Goal: Task Accomplishment & Management: Complete application form

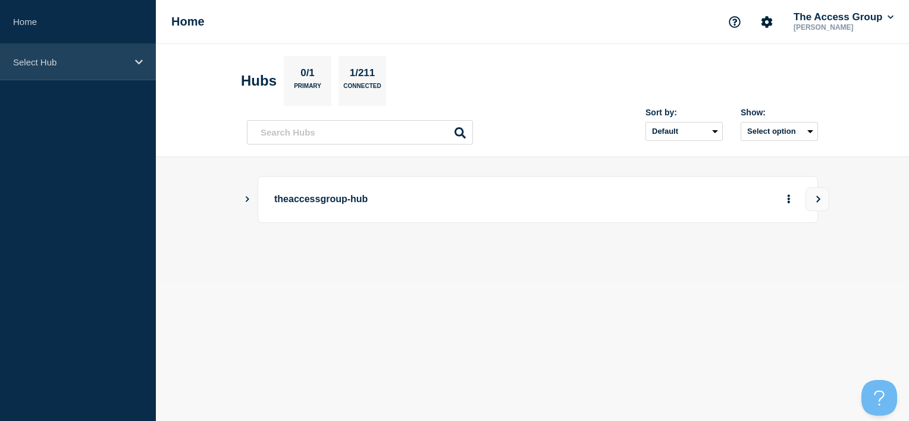
click at [135, 58] on icon at bounding box center [139, 62] width 8 height 9
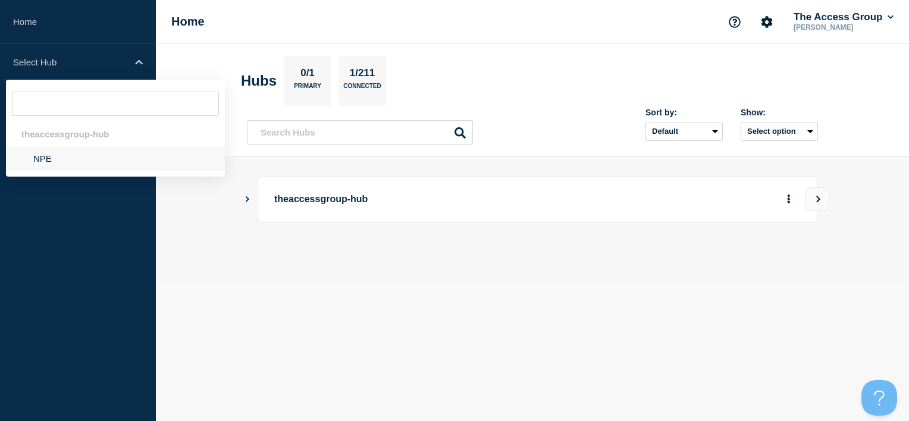
click at [71, 158] on li "NPE" at bounding box center [115, 158] width 219 height 24
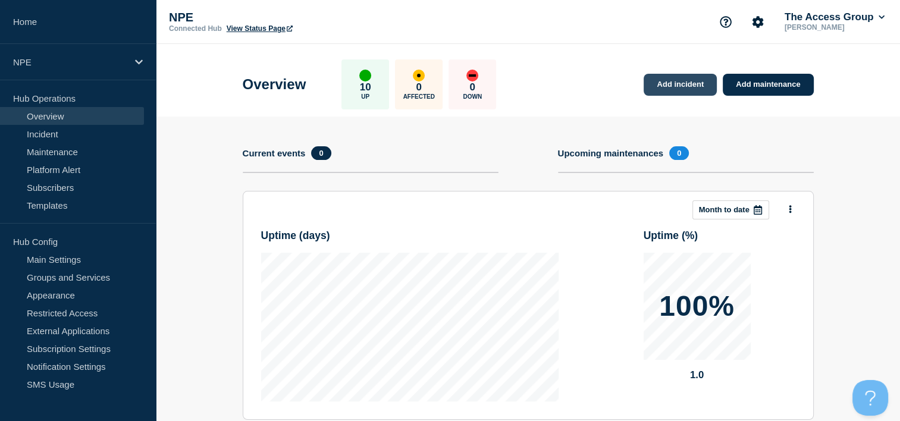
click at [681, 87] on link "Add incident" at bounding box center [680, 85] width 73 height 22
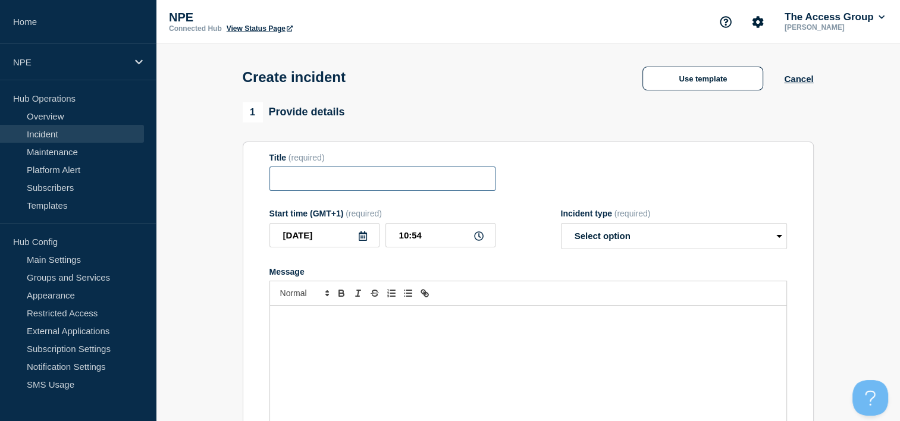
click at [393, 177] on input "Title" at bounding box center [382, 179] width 226 height 24
type input "Internal server error message"
click at [642, 240] on select "Select option Investigating Identified Monitoring" at bounding box center [674, 236] width 226 height 26
select select "investigating"
click at [561, 227] on select "Select option Investigating Identified Monitoring" at bounding box center [674, 236] width 226 height 26
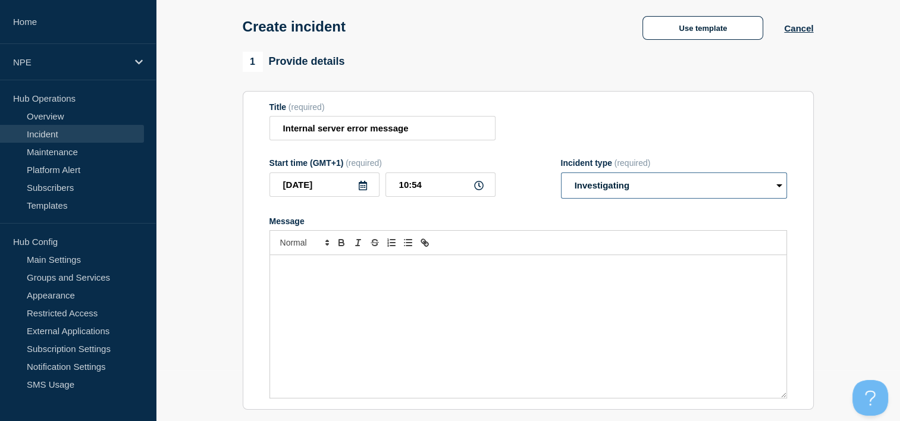
scroll to position [119, 0]
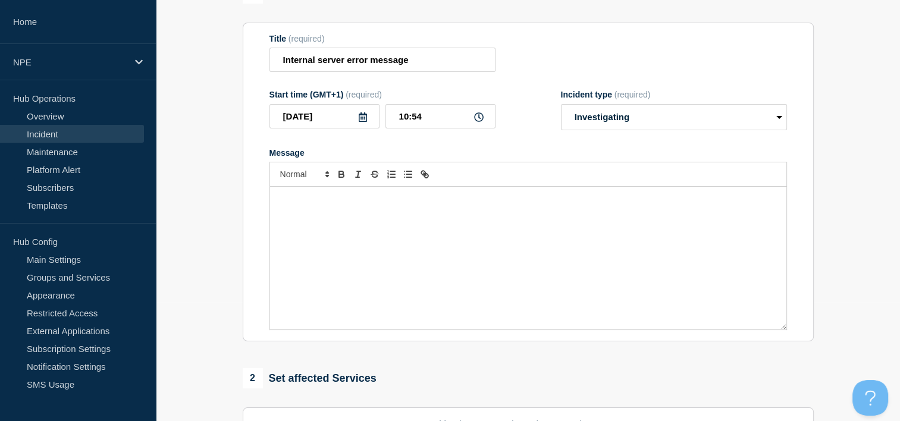
click at [343, 205] on p "Message" at bounding box center [528, 199] width 498 height 11
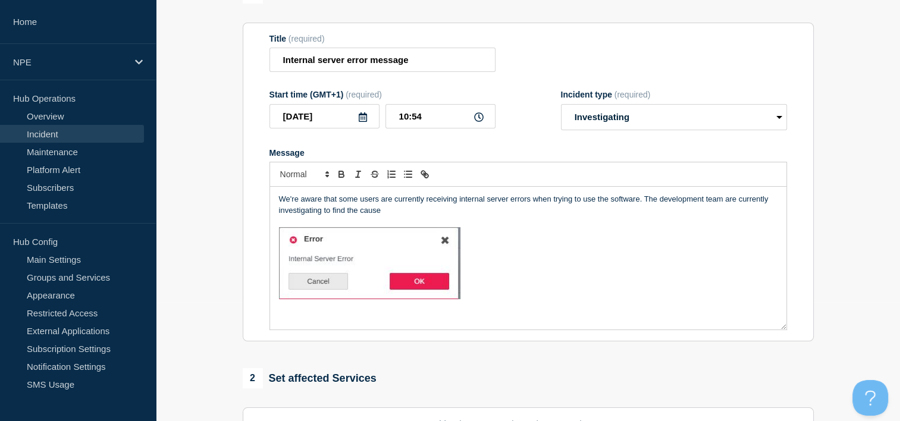
click at [493, 310] on div "We're aware that some users are currently receiving internal server errors when…" at bounding box center [528, 258] width 516 height 143
click at [522, 264] on p "Message" at bounding box center [528, 264] width 498 height 75
click at [528, 276] on p "Message" at bounding box center [528, 264] width 498 height 75
click at [736, 204] on p "We're aware that some users are currently receiving internal server errors when…" at bounding box center [528, 205] width 498 height 22
click at [359, 215] on p "We're aware that some users are currently receiving internal server errors when…" at bounding box center [528, 205] width 498 height 22
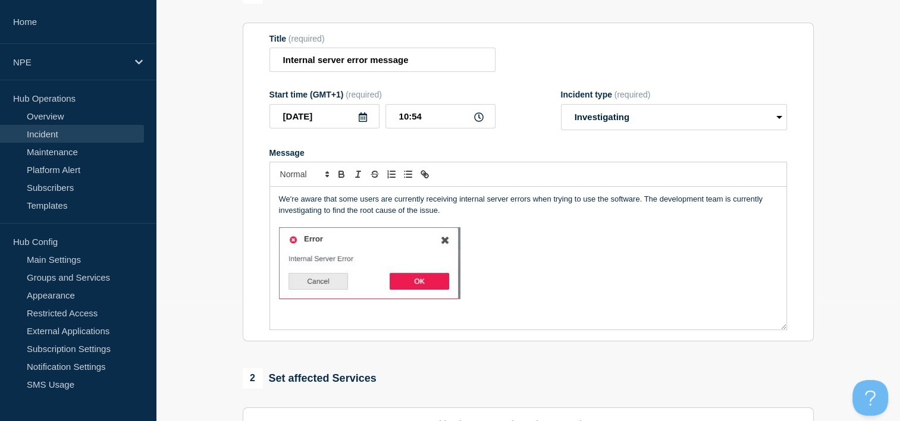
click at [320, 313] on p "Message" at bounding box center [528, 307] width 498 height 11
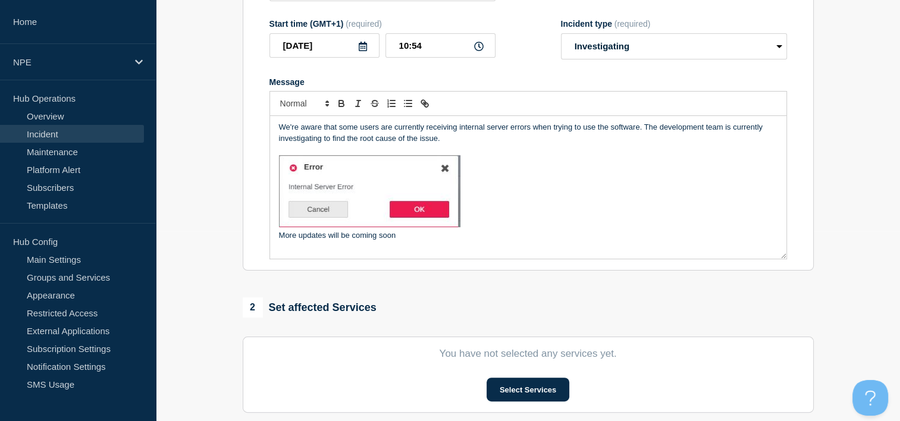
scroll to position [297, 0]
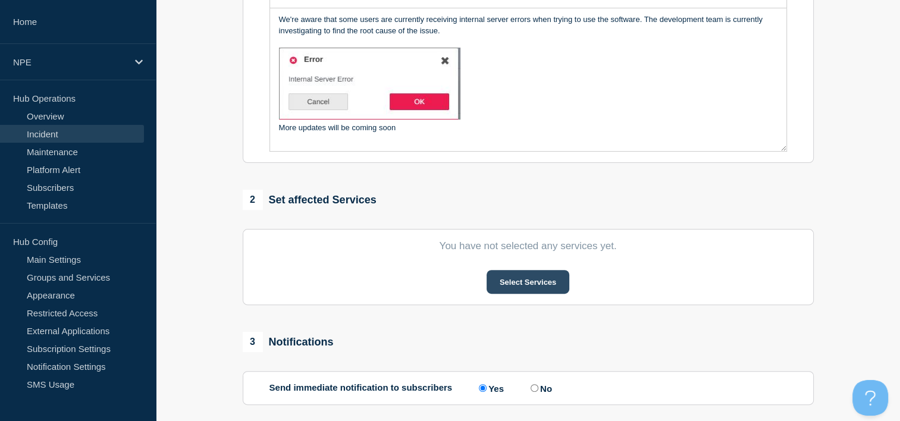
click at [537, 284] on button "Select Services" at bounding box center [528, 282] width 83 height 24
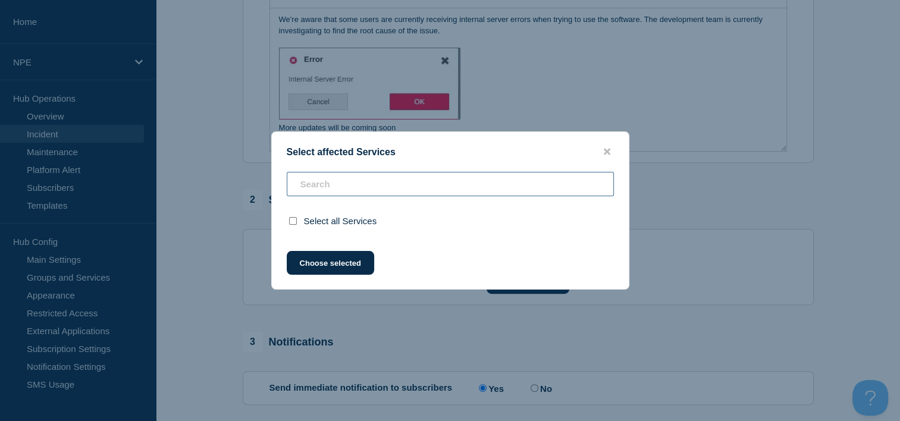
click at [400, 192] on input "text" at bounding box center [450, 184] width 327 height 24
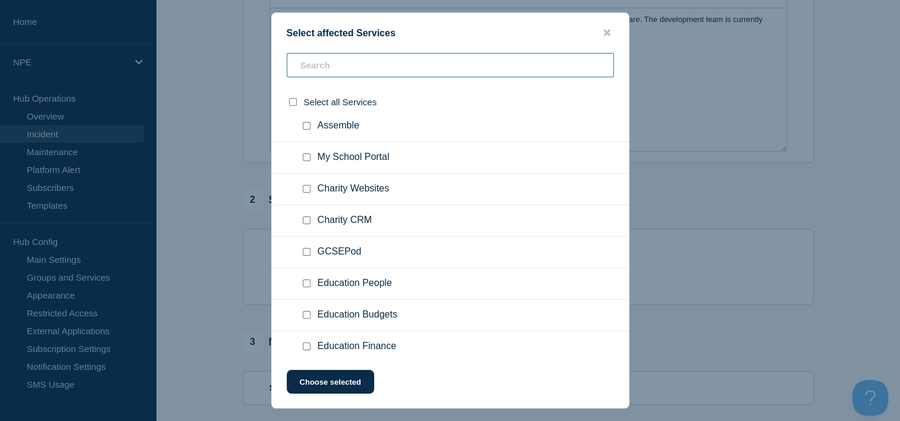
scroll to position [108, 0]
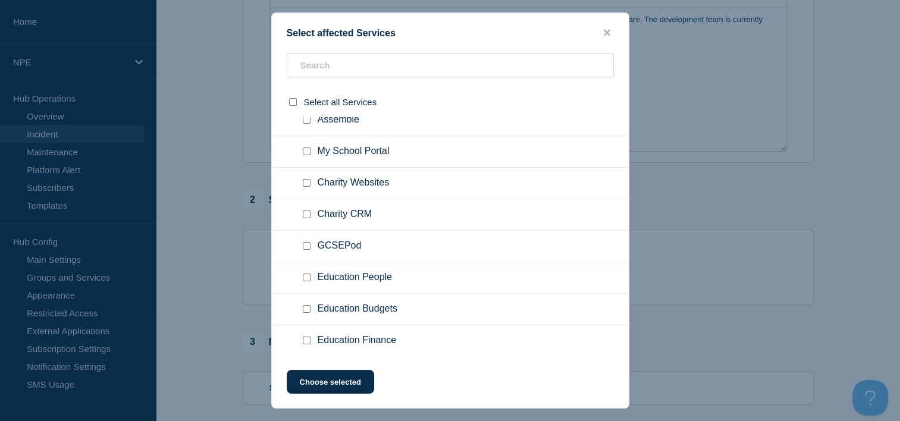
click at [306, 340] on input "Education Finance checkbox" at bounding box center [307, 341] width 8 height 8
checkbox input "true"
click at [339, 381] on button "Choose selected" at bounding box center [330, 382] width 87 height 24
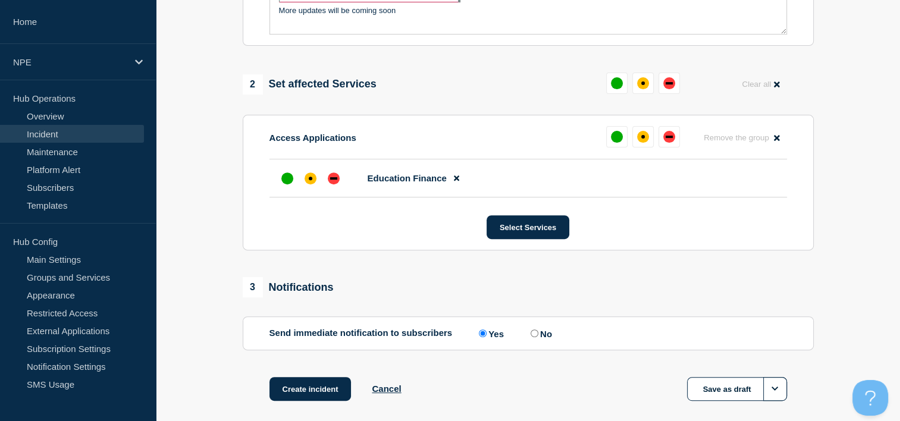
scroll to position [476, 0]
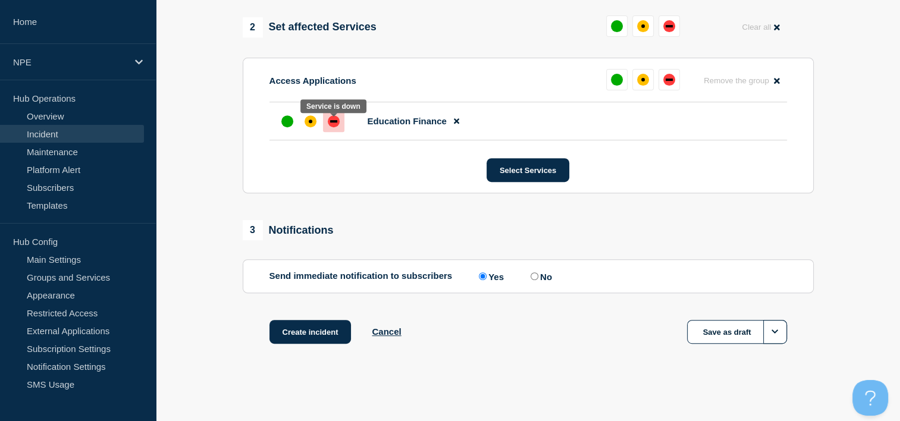
click at [338, 124] on div "down" at bounding box center [334, 121] width 12 height 12
click at [316, 126] on div at bounding box center [310, 121] width 21 height 21
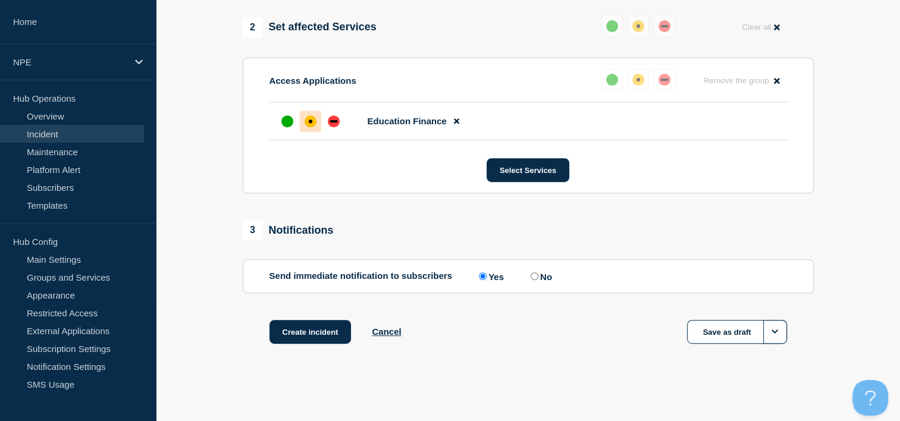
scroll to position [478, 0]
click at [310, 337] on button "Create incident" at bounding box center [310, 332] width 82 height 24
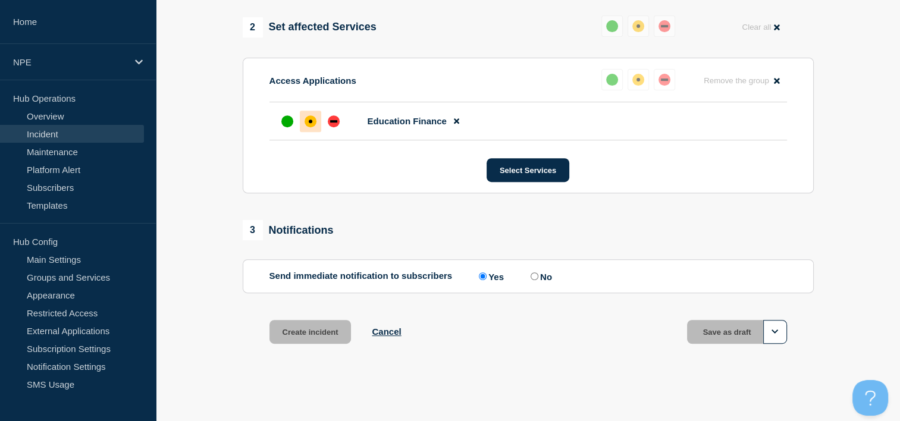
scroll to position [503, 0]
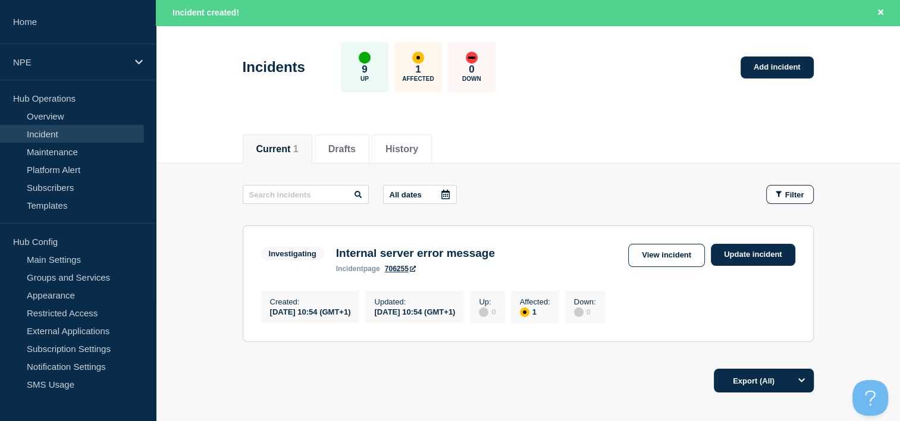
scroll to position [119, 0]
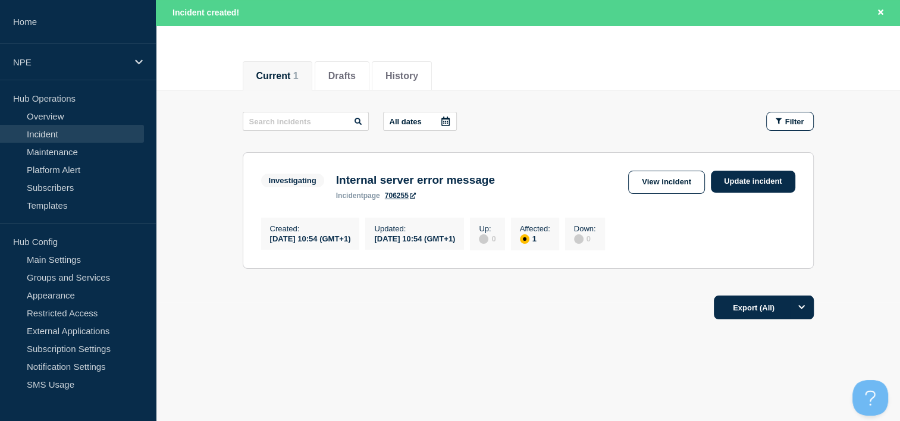
click at [892, 263] on main "All dates Filter Investigating 1 Affected Internal server error message Created…" at bounding box center [528, 188] width 744 height 196
click at [750, 184] on link "Update incident" at bounding box center [753, 182] width 84 height 22
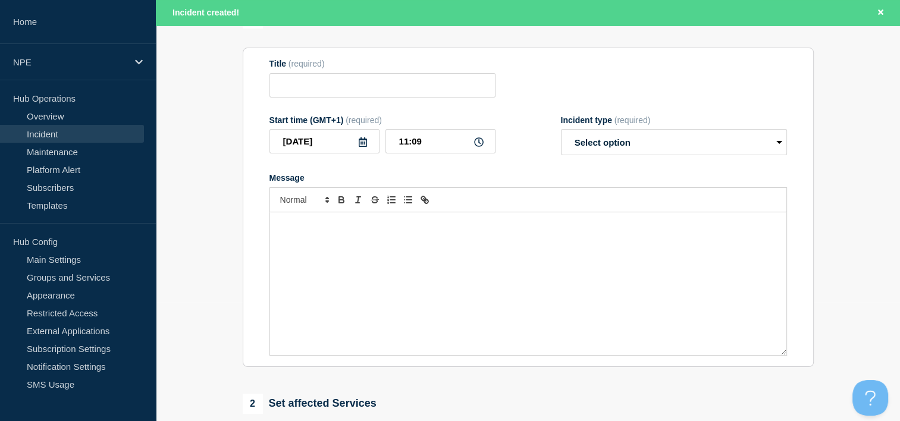
type input "Internal server error message"
click at [673, 147] on select "Select option Investigating Identified Monitoring Resolved" at bounding box center [674, 142] width 226 height 26
select select "investigating"
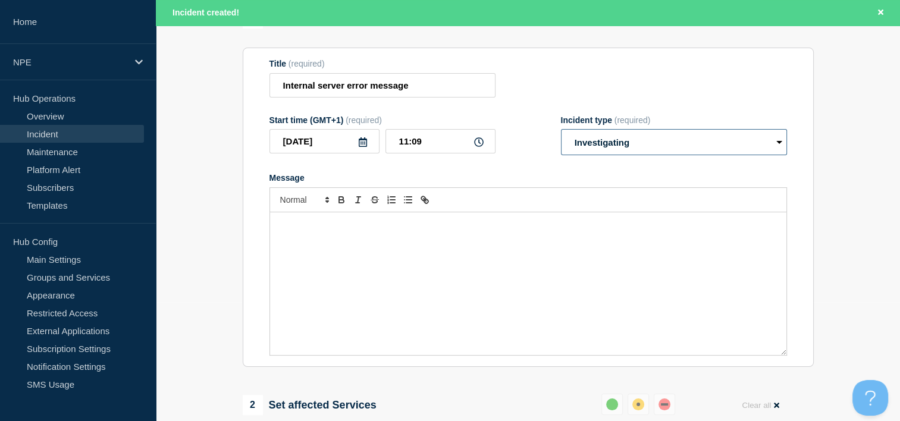
click at [561, 133] on select "Select option Investigating Identified Monitoring Resolved" at bounding box center [674, 142] width 226 height 26
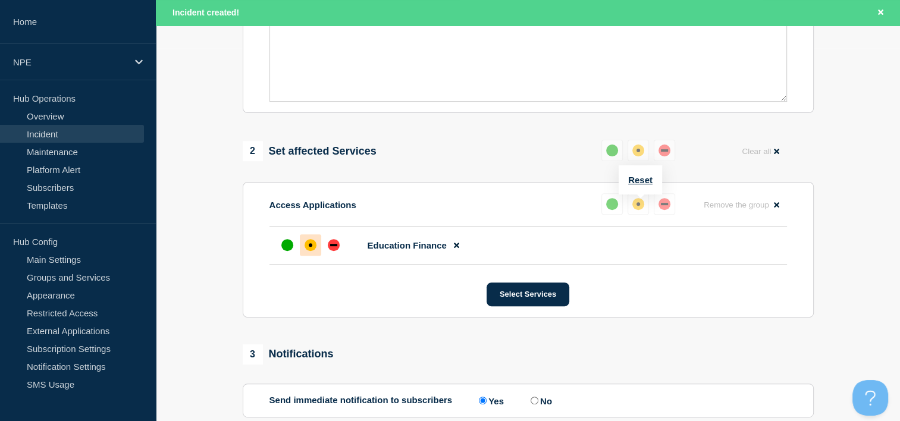
scroll to position [334, 0]
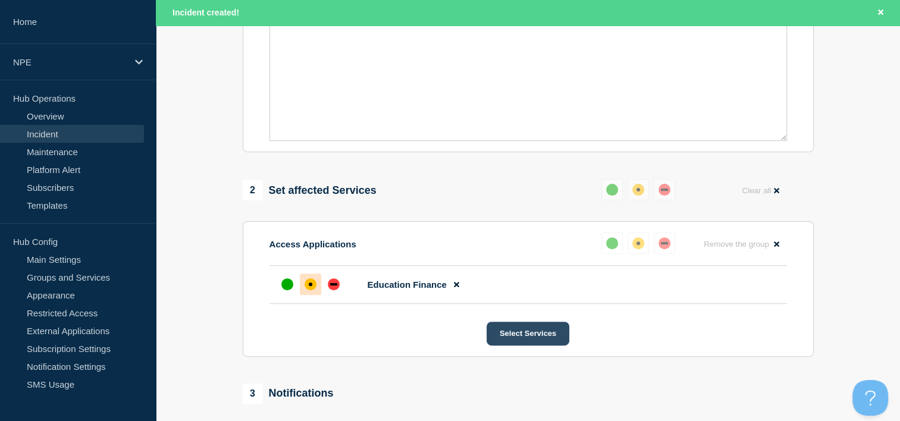
click at [548, 335] on button "Select Services" at bounding box center [528, 334] width 83 height 24
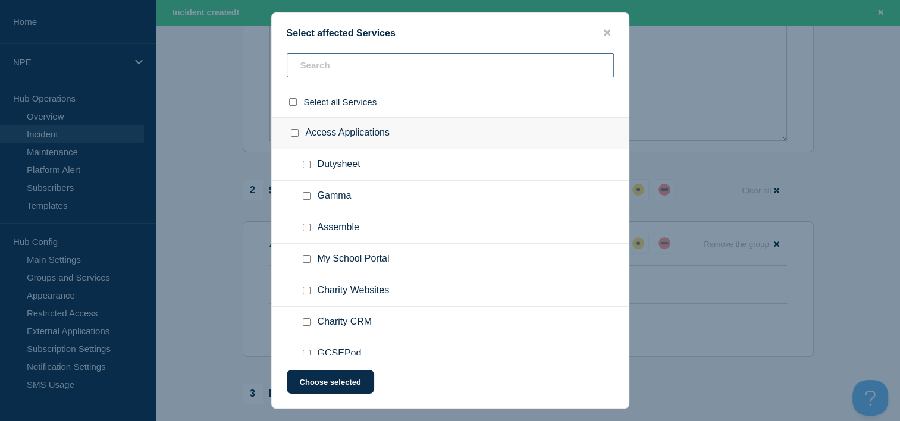
click at [393, 62] on input "text" at bounding box center [450, 65] width 327 height 24
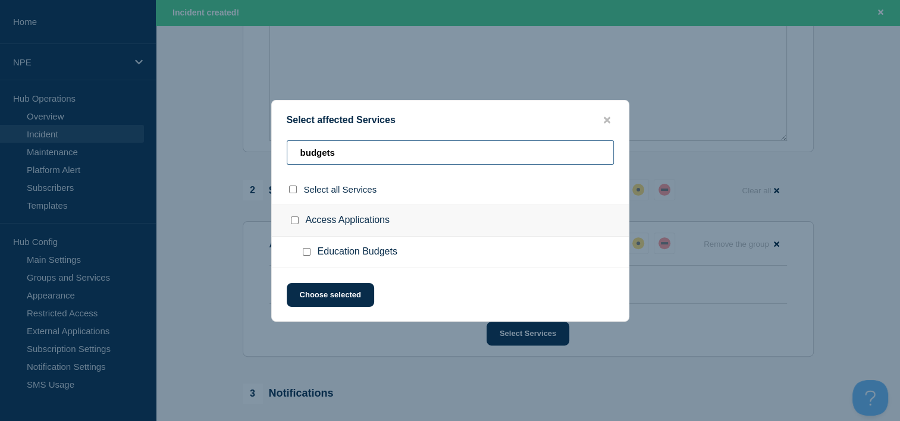
type input "budgets"
click at [309, 252] on input "Education Budgets checkbox" at bounding box center [307, 252] width 8 height 8
checkbox input "true"
click at [293, 220] on input "Access Applications checkbox" at bounding box center [295, 221] width 8 height 8
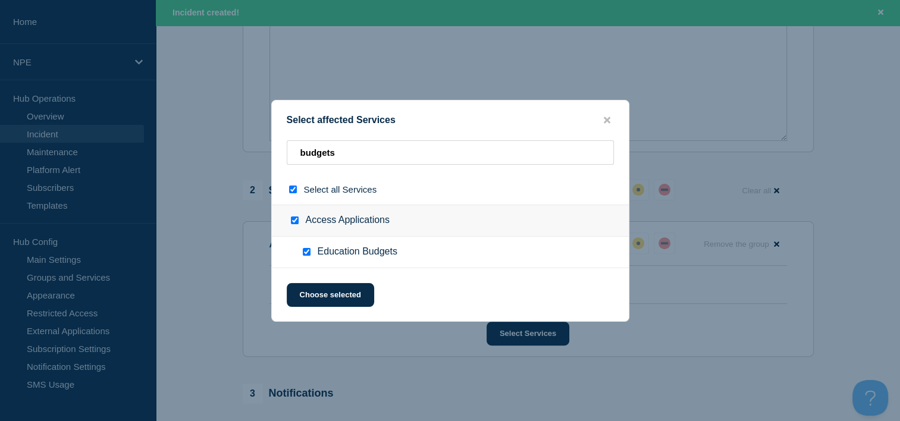
checkbox input "false"
click at [307, 253] on input "Education Budgets checkbox" at bounding box center [307, 252] width 8 height 8
checkbox input "true"
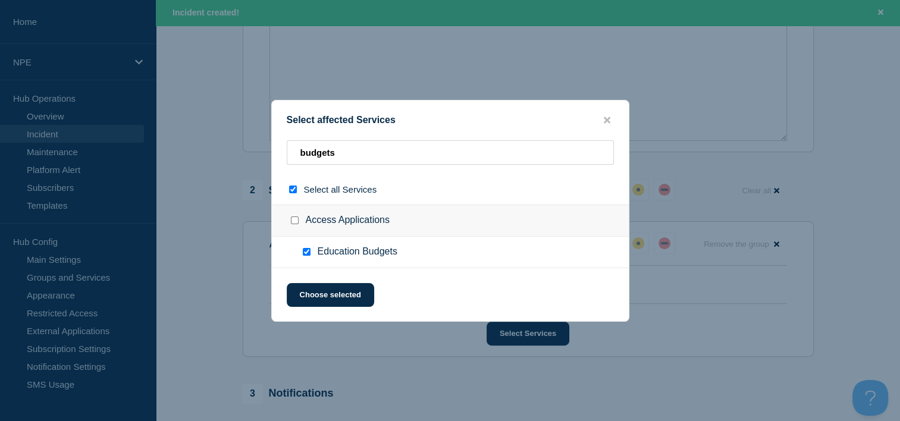
checkbox input "true"
click at [326, 294] on button "Choose selected" at bounding box center [330, 295] width 87 height 24
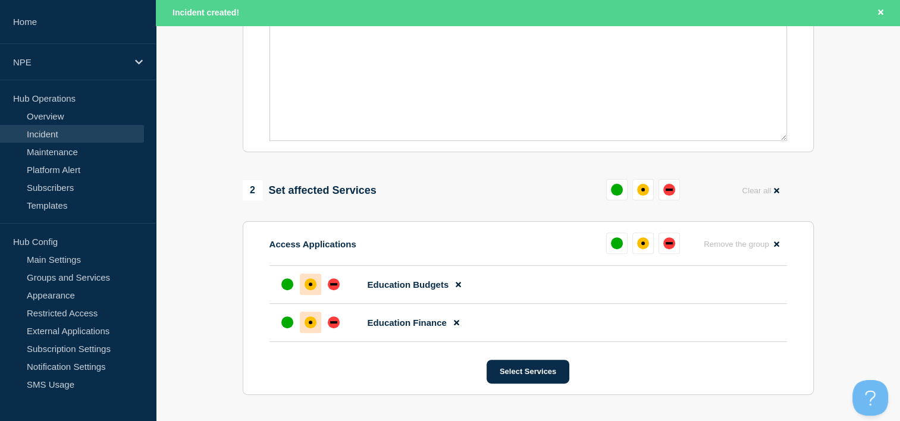
click at [311, 290] on div "affected" at bounding box center [311, 284] width 12 height 12
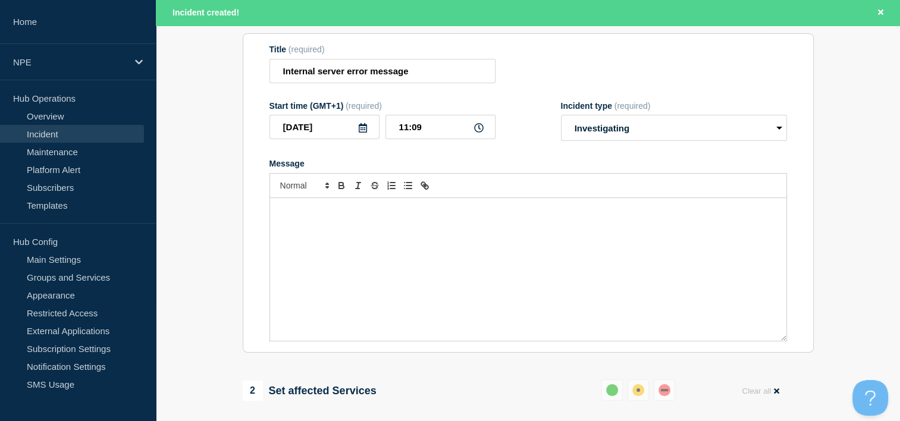
scroll to position [134, 0]
click at [326, 232] on div "Message" at bounding box center [528, 268] width 516 height 143
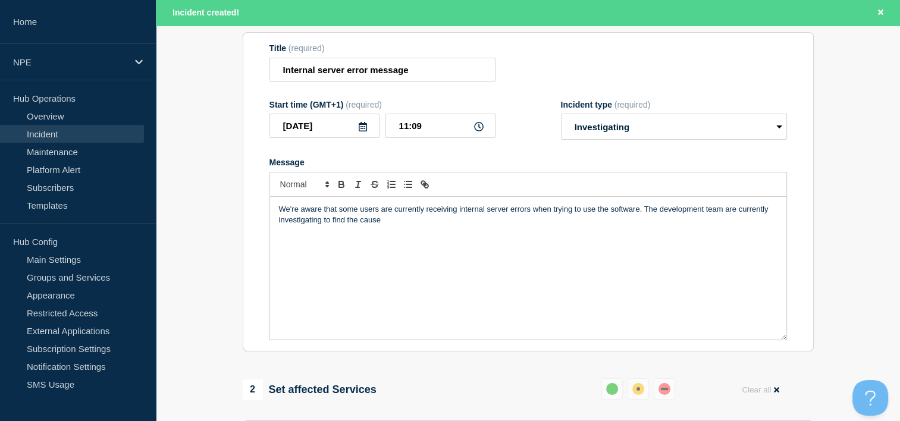
click at [641, 214] on p "We're aware that some users are currently receiving internal server errors when…" at bounding box center [528, 215] width 498 height 22
click at [639, 216] on p "We're aware that some users are currently receiving internal server errors when…" at bounding box center [528, 215] width 498 height 22
click at [735, 215] on p "We're aware that some users are currently receiving internal server errors when…" at bounding box center [528, 215] width 498 height 22
click at [431, 254] on div "We're aware that some users are currently receiving internal server errors when…" at bounding box center [528, 268] width 516 height 143
drag, startPoint x: 831, startPoint y: 307, endPoint x: 819, endPoint y: 304, distance: 12.3
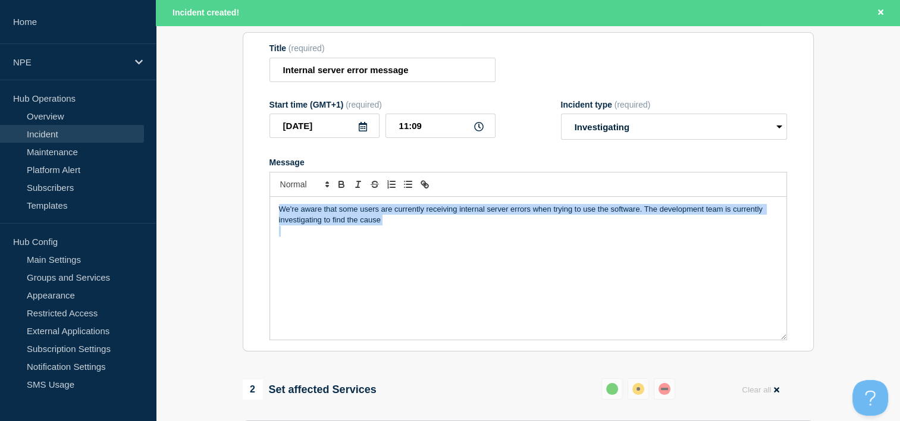
drag, startPoint x: 448, startPoint y: 232, endPoint x: 256, endPoint y: 216, distance: 192.8
click at [256, 216] on section "Title (required) Internal server error message Start time (GMT+1) (required) [D…" at bounding box center [528, 191] width 571 height 319
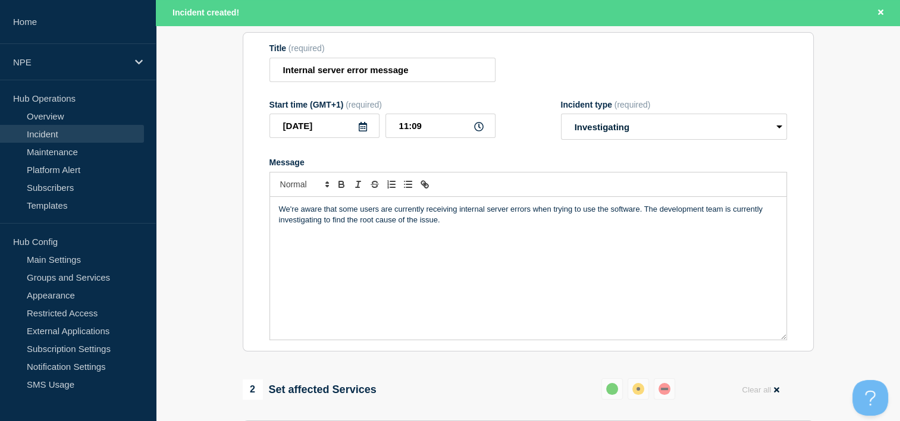
click at [438, 255] on p "Message" at bounding box center [528, 252] width 498 height 11
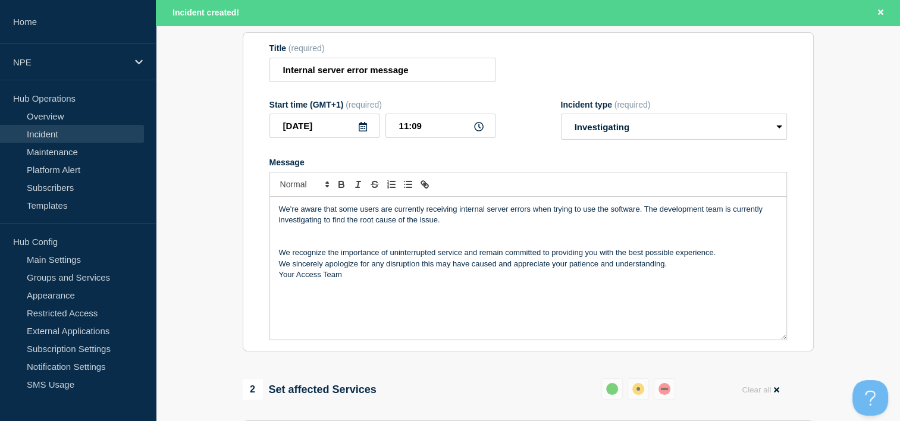
click at [683, 274] on p "Your Access Team" at bounding box center [528, 274] width 498 height 11
drag, startPoint x: 657, startPoint y: 276, endPoint x: 673, endPoint y: 271, distance: 16.8
click at [657, 276] on p "Your Access Team" at bounding box center [528, 274] width 498 height 11
click at [673, 269] on p "We sincerely apologize for any disruption this may have caused and appreciate y…" at bounding box center [528, 264] width 498 height 11
drag, startPoint x: 678, startPoint y: 269, endPoint x: 473, endPoint y: 272, distance: 205.2
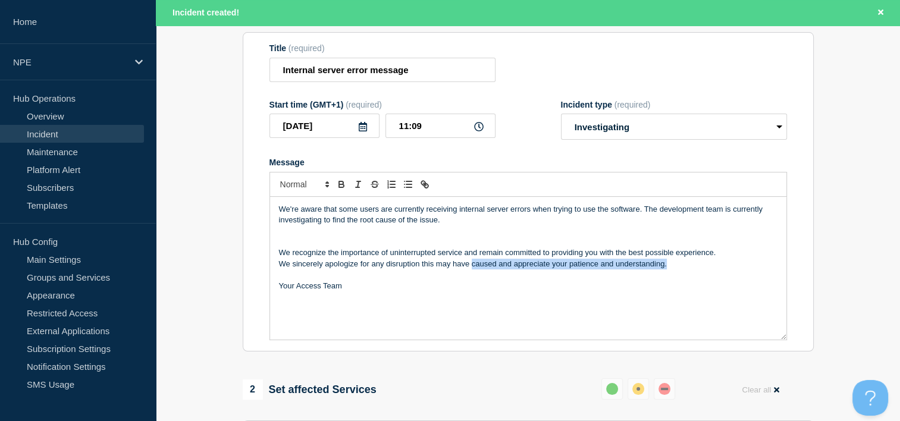
click at [473, 269] on p "We sincerely apologize for any disruption this may have caused and appreciate y…" at bounding box center [528, 264] width 498 height 11
click at [467, 269] on p "We sincerely apologize for any disruption this may have caused and appreciate y…" at bounding box center [528, 264] width 498 height 11
drag, startPoint x: 514, startPoint y: 268, endPoint x: 360, endPoint y: 271, distance: 153.5
click at [360, 269] on p "We sincerely apologize for any disruption this may have caused and appreciate y…" at bounding box center [528, 264] width 498 height 11
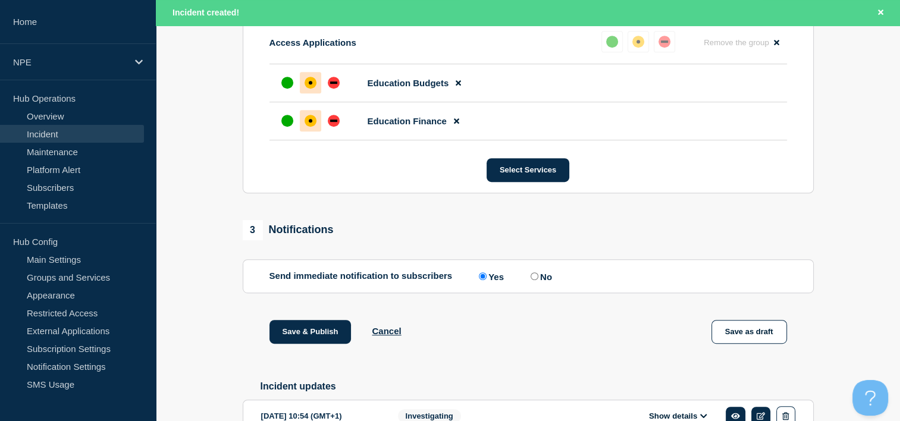
scroll to position [610, 0]
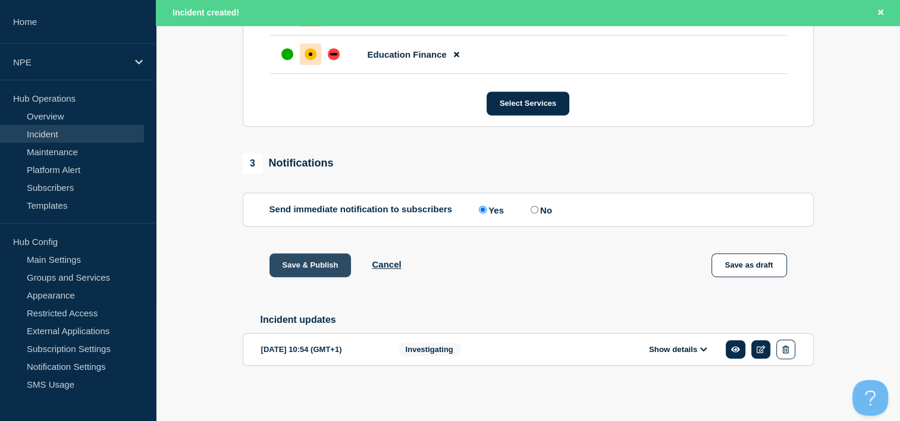
click at [308, 262] on button "Save & Publish" at bounding box center [310, 265] width 82 height 24
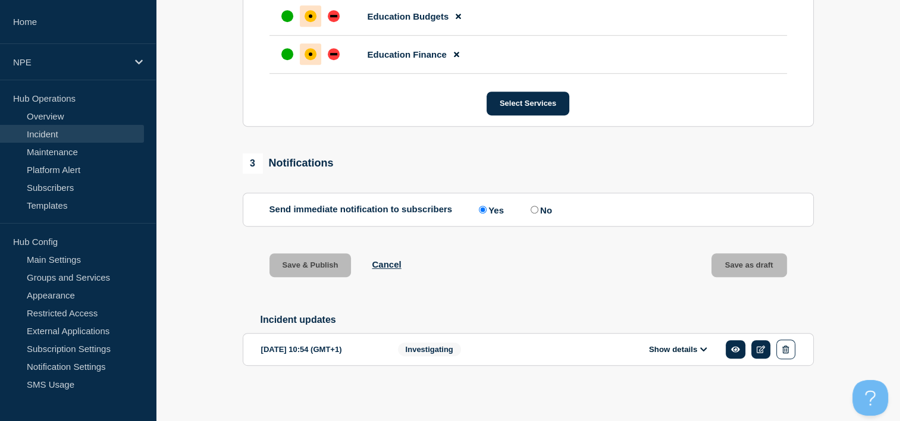
scroll to position [585, 0]
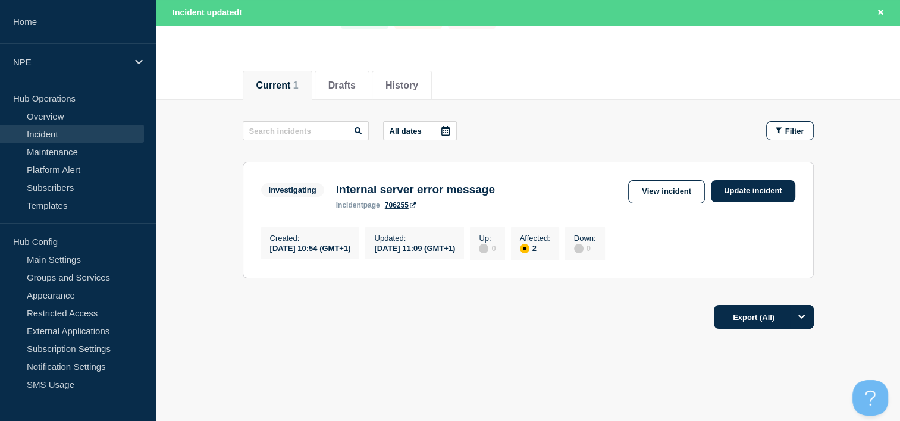
scroll to position [128, 0]
